Goal: Transaction & Acquisition: Download file/media

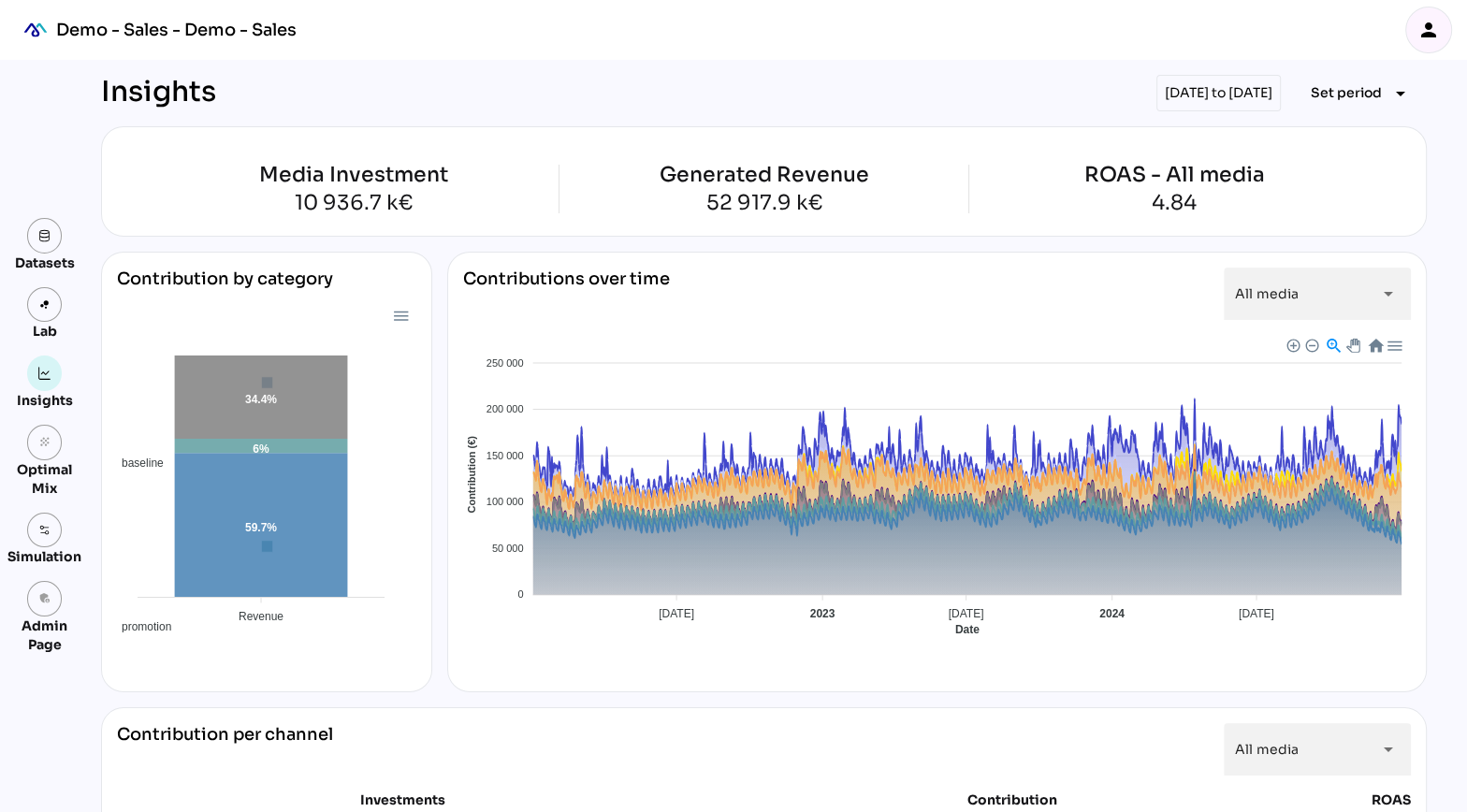
click at [1434, 28] on icon "person" at bounding box center [1428, 29] width 23 height 23
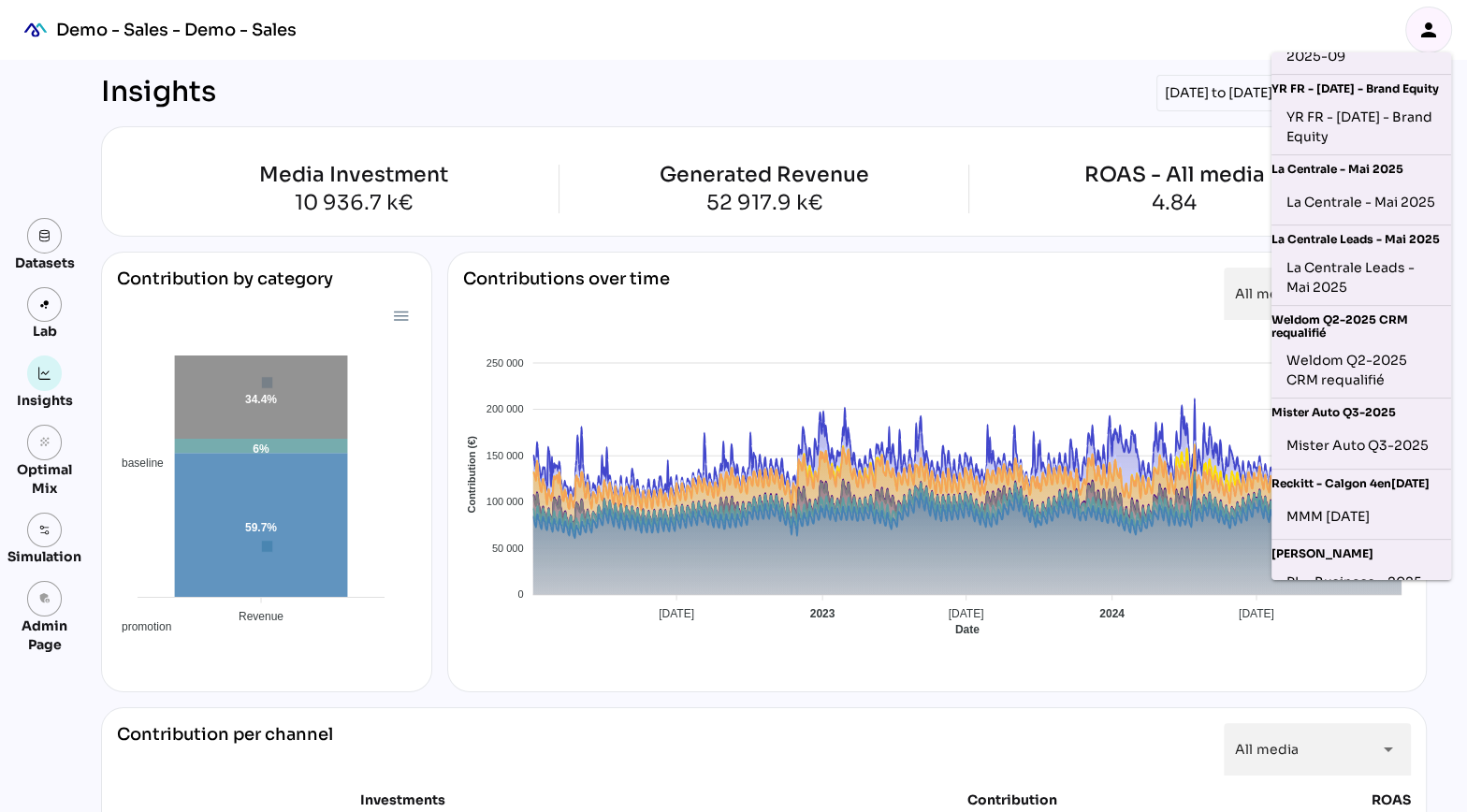
scroll to position [645, 0]
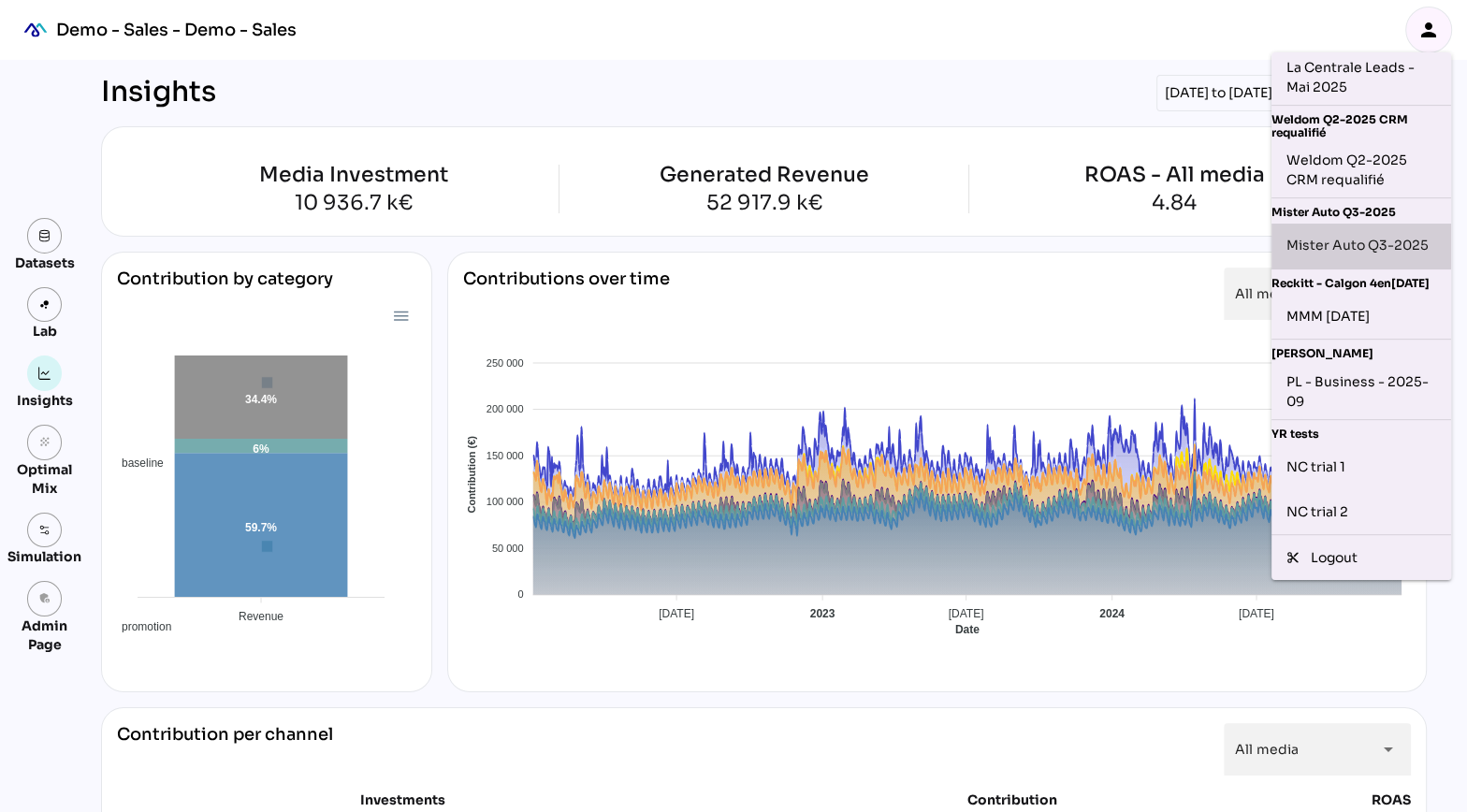
click at [1326, 243] on div "Mister Auto Q3-2025" at bounding box center [1361, 246] width 149 height 29
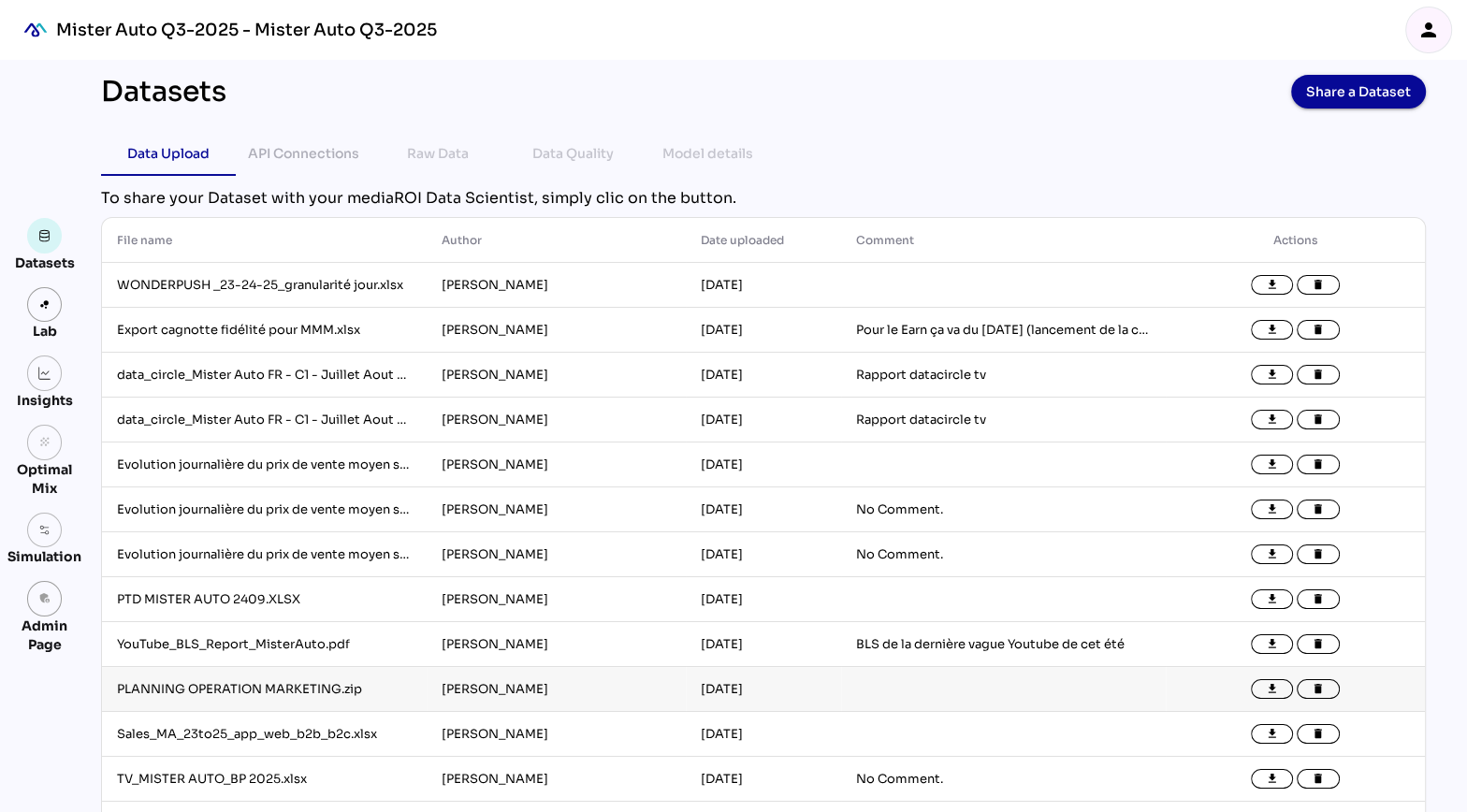
scroll to position [49, 0]
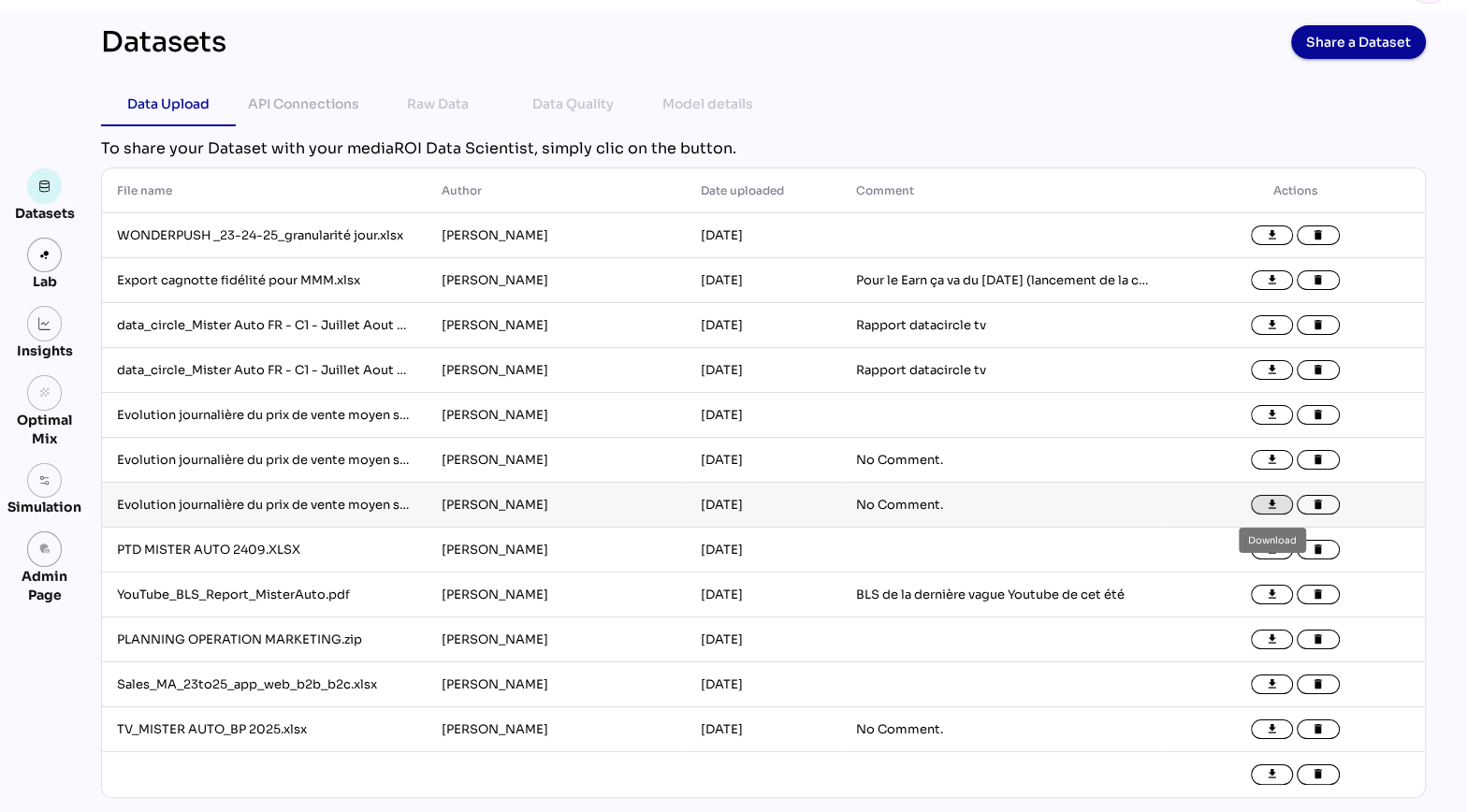
click at [1266, 503] on icon "file_download" at bounding box center [1271, 504] width 13 height 13
click at [1269, 457] on icon "file_download" at bounding box center [1271, 459] width 13 height 13
click at [1275, 413] on icon "file_download" at bounding box center [1271, 415] width 13 height 13
click at [1271, 376] on icon "file_download" at bounding box center [1271, 370] width 13 height 13
click at [1270, 329] on icon "file_download" at bounding box center [1271, 324] width 13 height 13
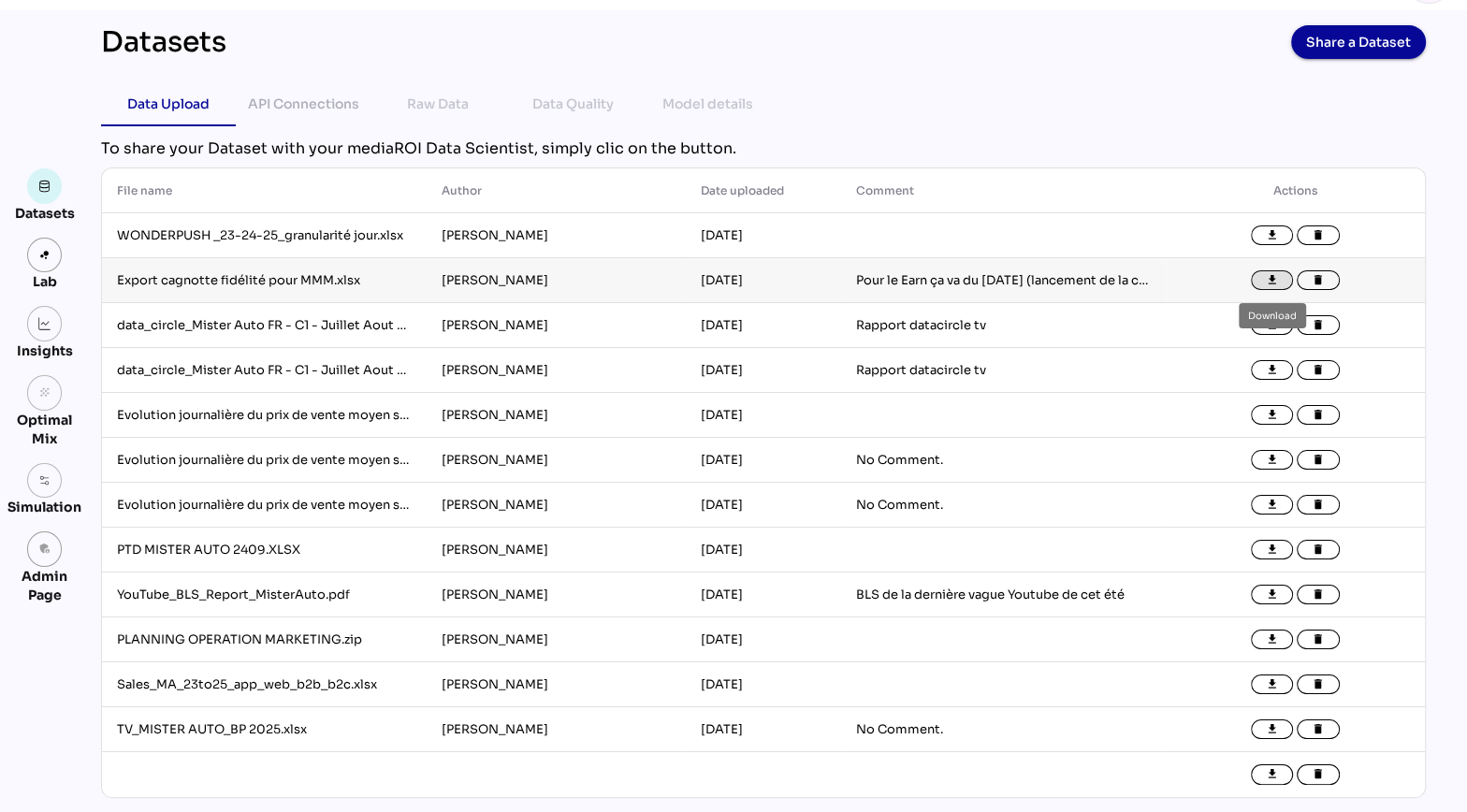
click at [1269, 276] on icon "file_download" at bounding box center [1271, 280] width 13 height 13
click at [1266, 229] on icon "file_download" at bounding box center [1271, 235] width 13 height 13
